Goal: Navigation & Orientation: Find specific page/section

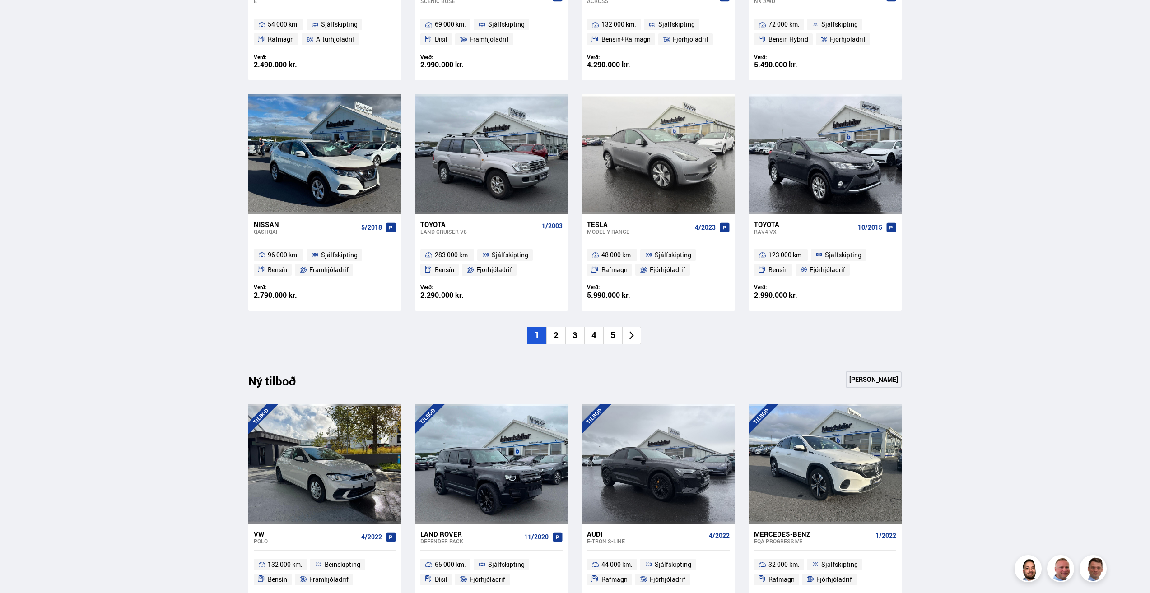
scroll to position [587, 0]
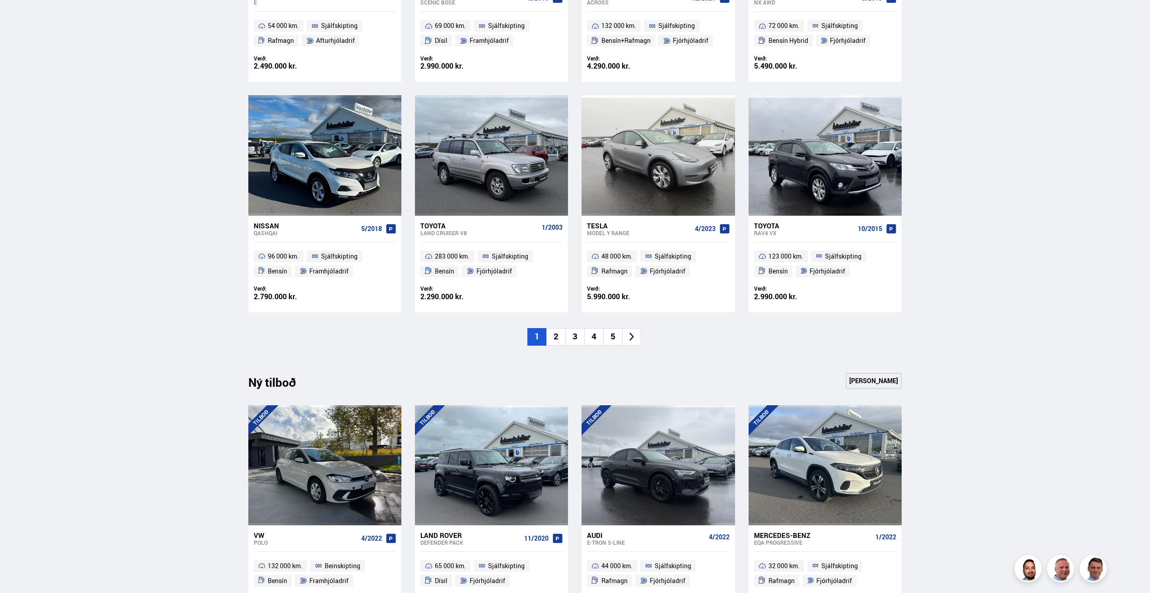
click at [554, 339] on li "2" at bounding box center [555, 337] width 19 height 18
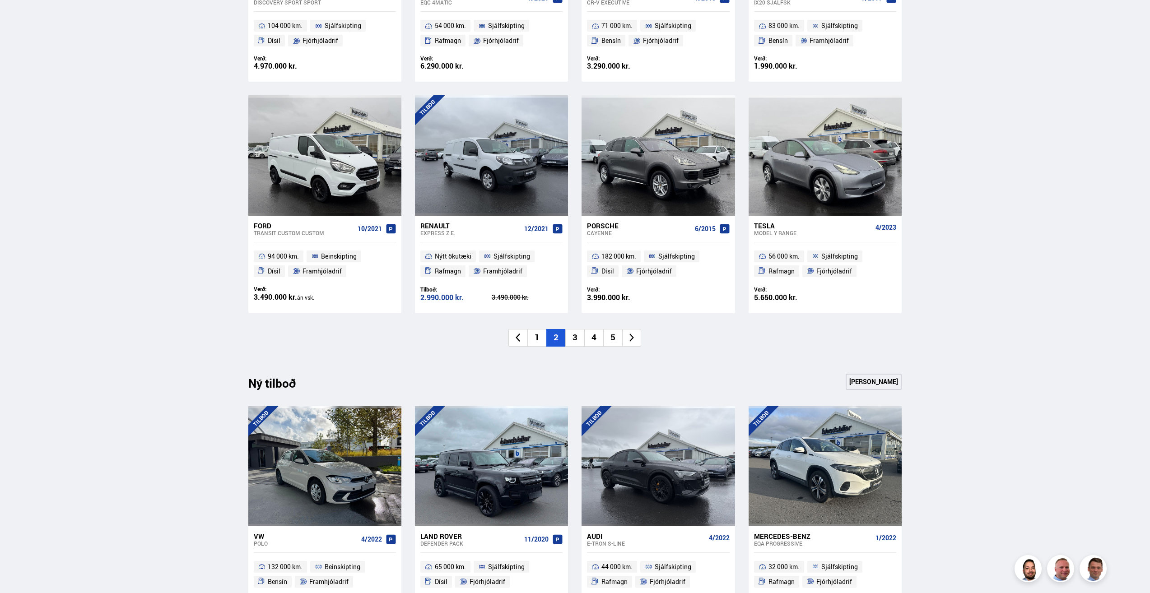
click at [580, 335] on li "3" at bounding box center [574, 338] width 19 height 18
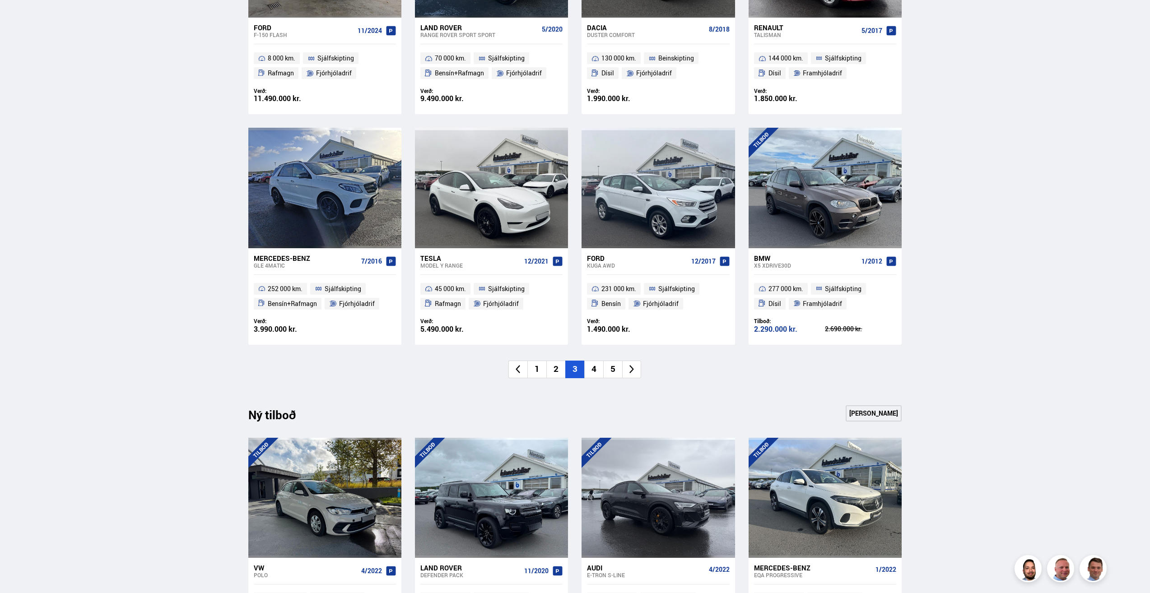
scroll to position [632, 0]
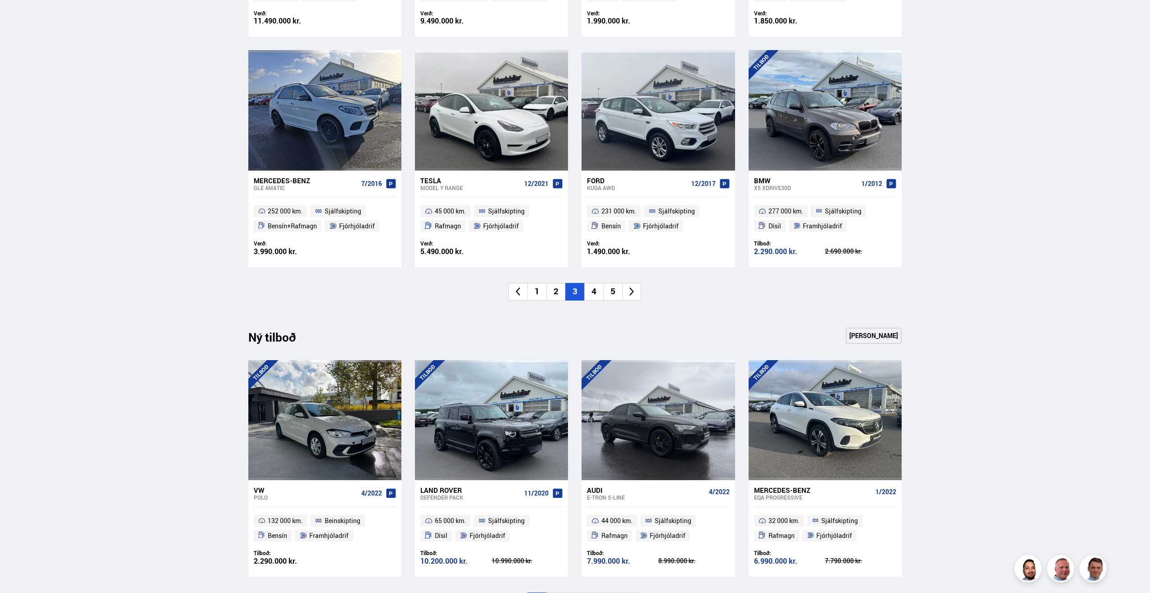
click at [593, 291] on li "4" at bounding box center [593, 292] width 19 height 18
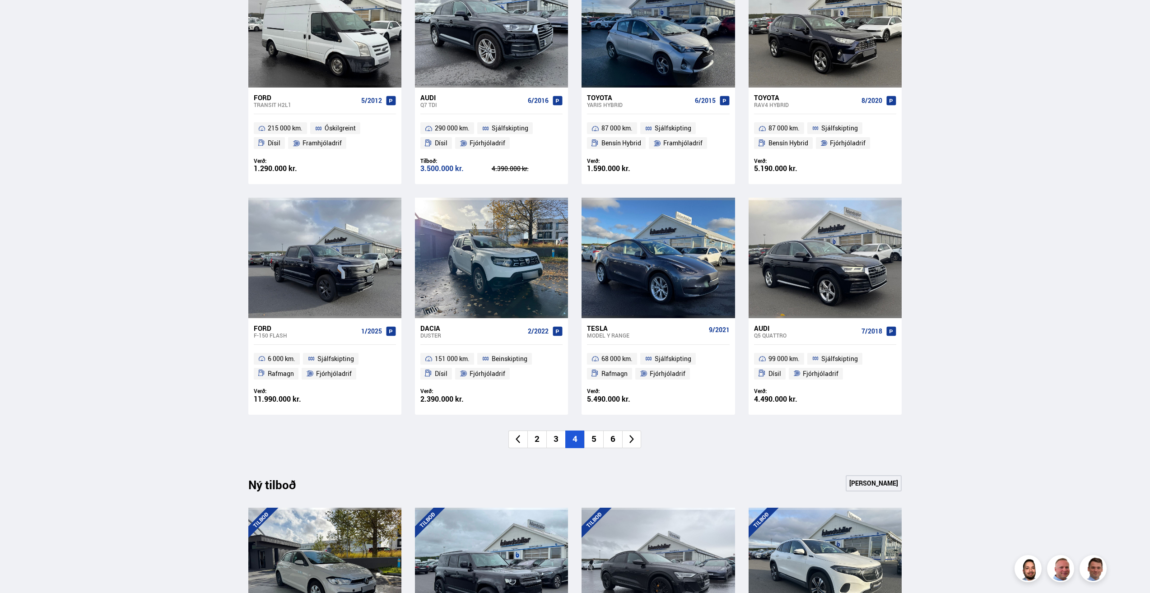
scroll to position [542, 0]
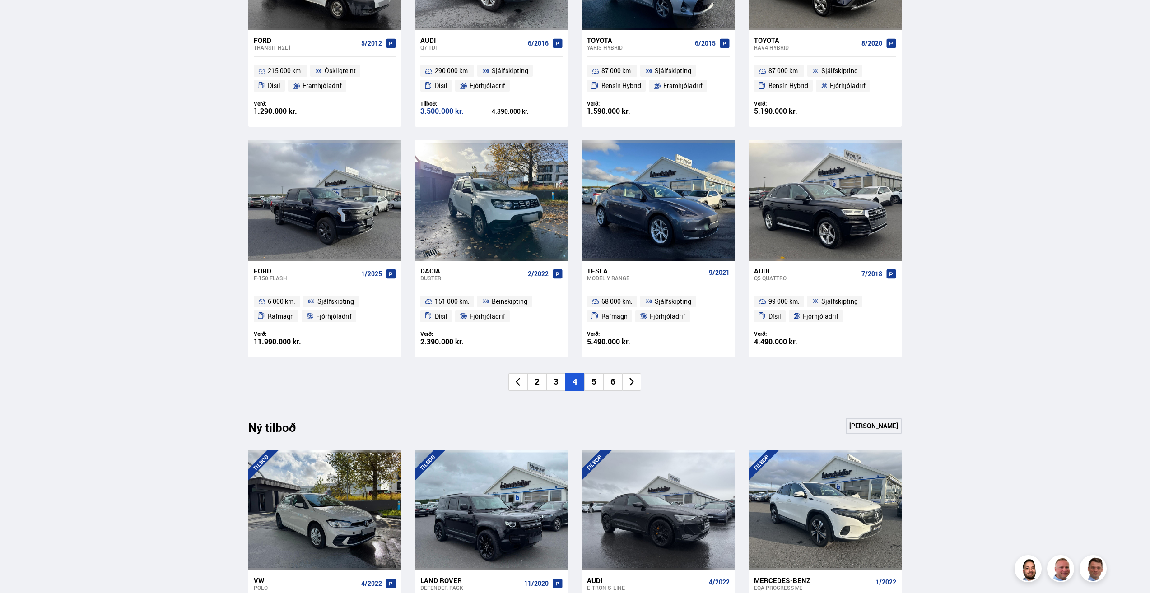
click at [600, 380] on li "5" at bounding box center [593, 382] width 19 height 18
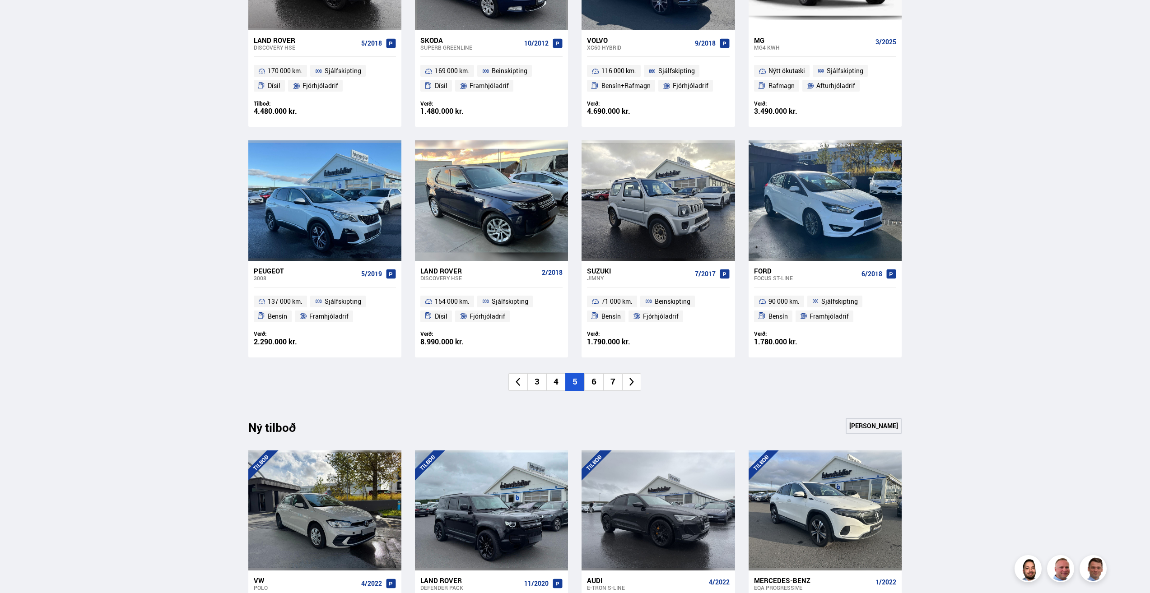
click at [592, 383] on li "6" at bounding box center [593, 382] width 19 height 18
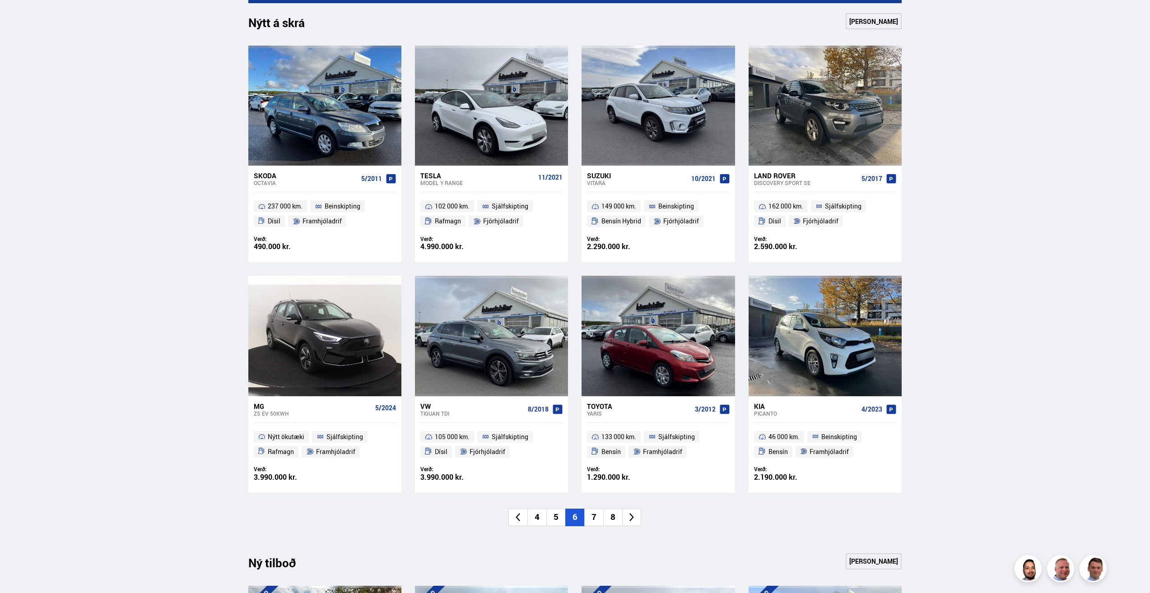
scroll to position [632, 0]
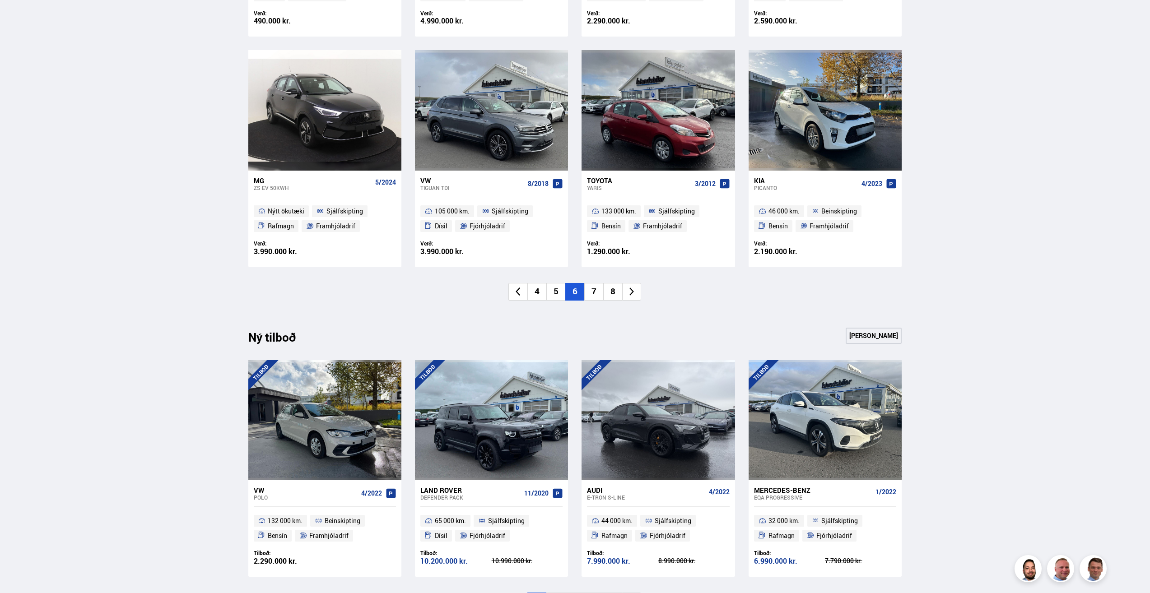
click at [592, 292] on li "7" at bounding box center [593, 292] width 19 height 18
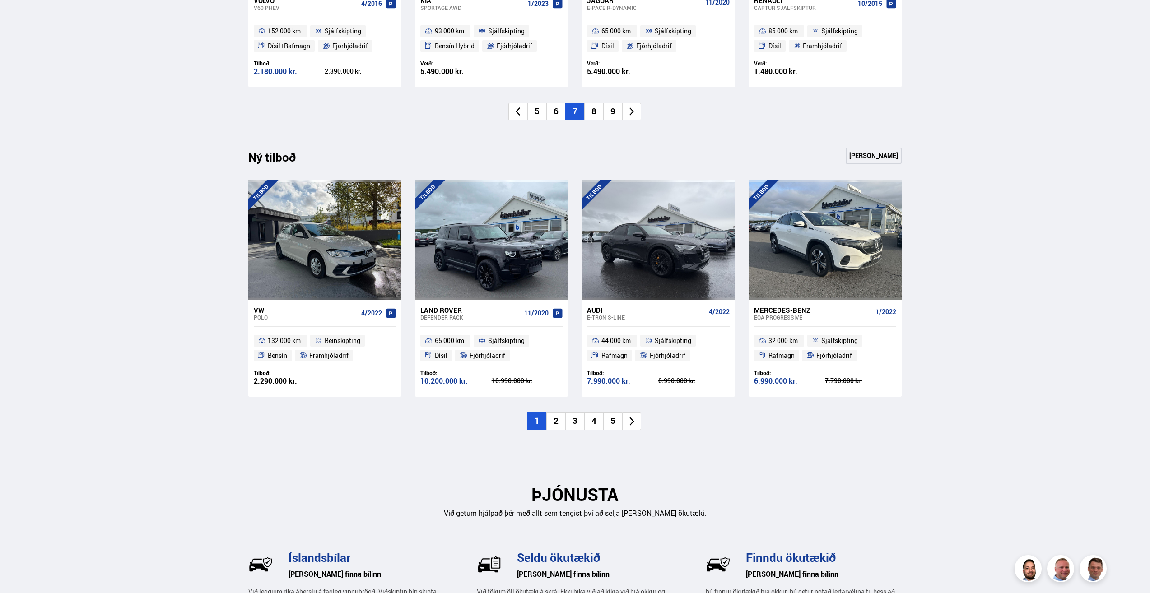
scroll to position [813, 0]
click at [562, 421] on li "2" at bounding box center [555, 421] width 19 height 18
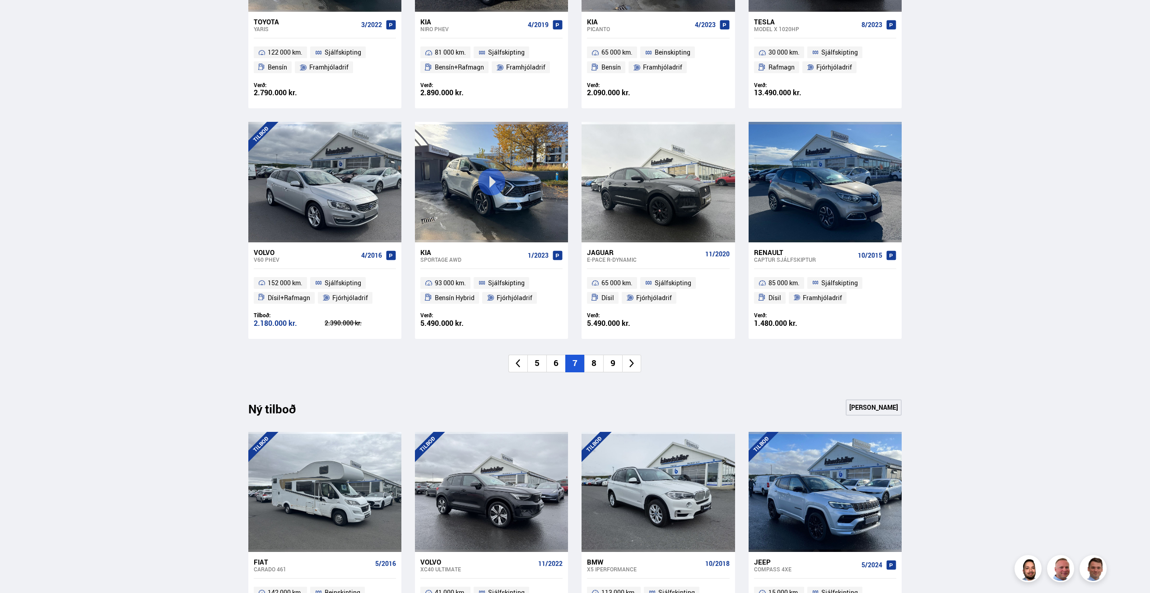
scroll to position [632, 0]
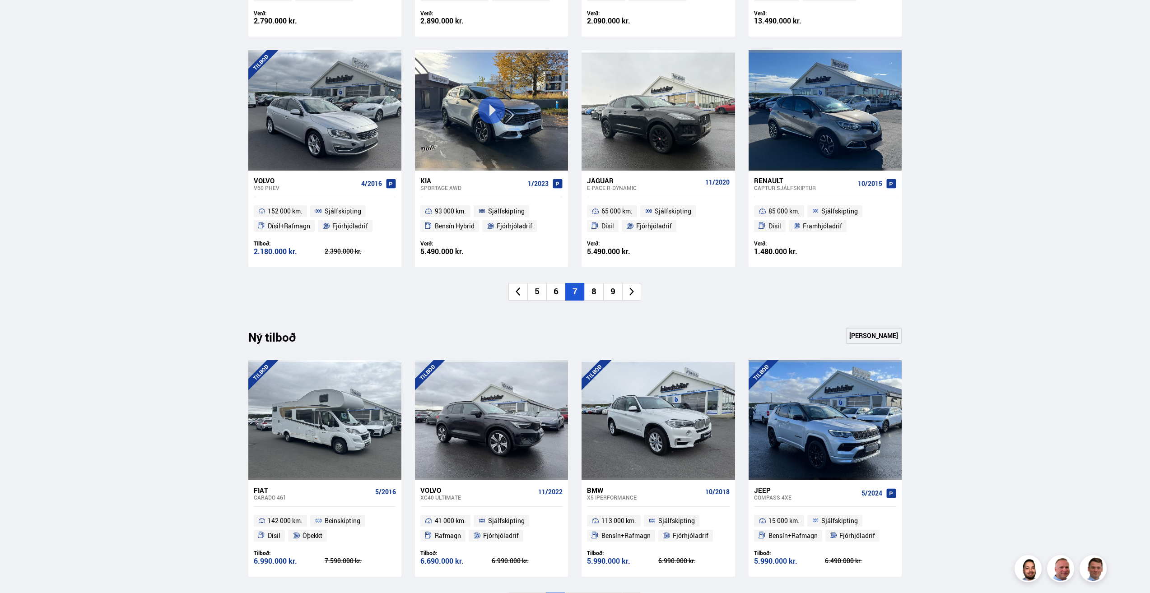
click at [593, 293] on li "8" at bounding box center [593, 292] width 19 height 18
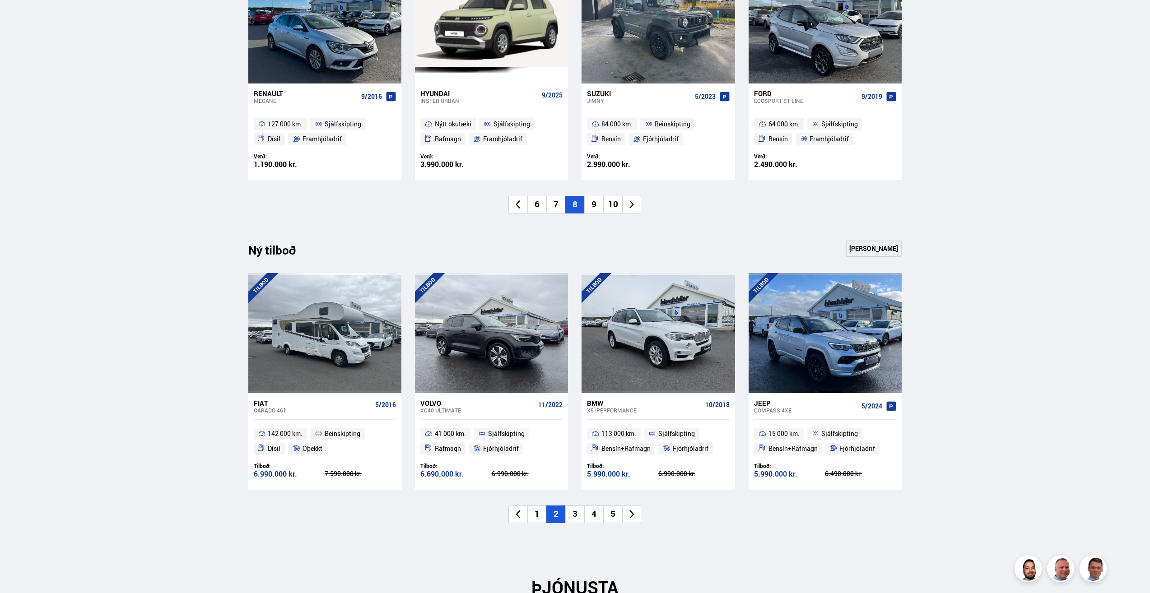
scroll to position [722, 0]
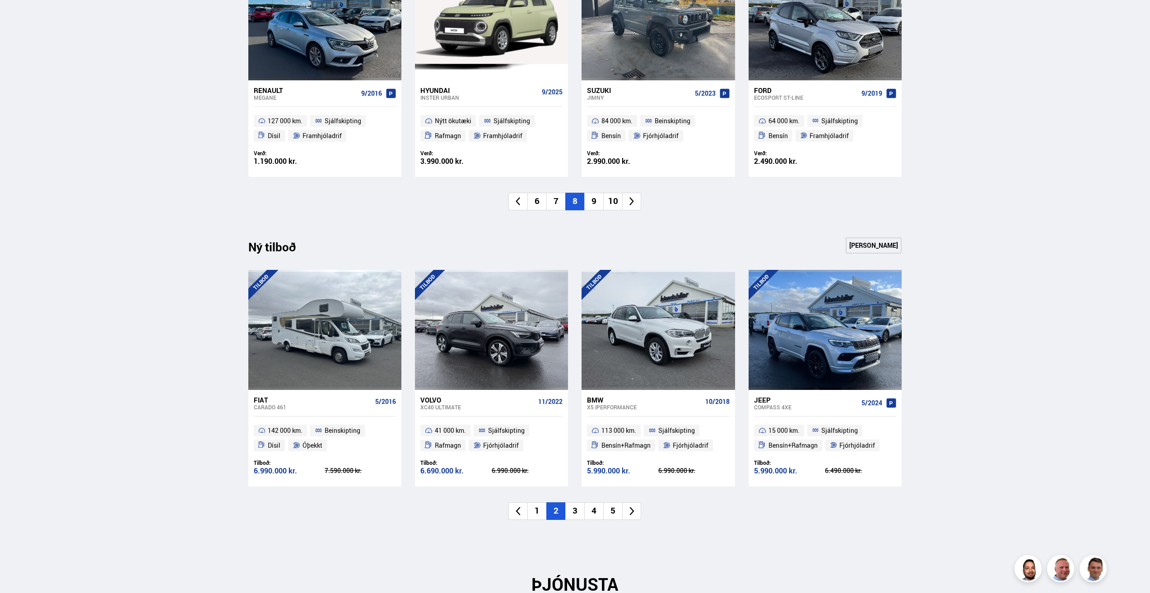
click at [595, 202] on li "9" at bounding box center [593, 202] width 19 height 18
